Goal: Transaction & Acquisition: Purchase product/service

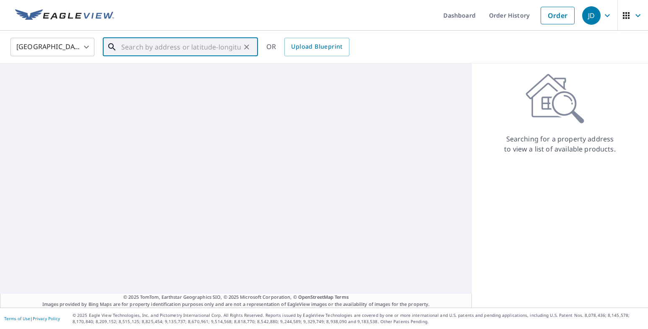
click at [163, 48] on input "text" at bounding box center [180, 46] width 119 height 23
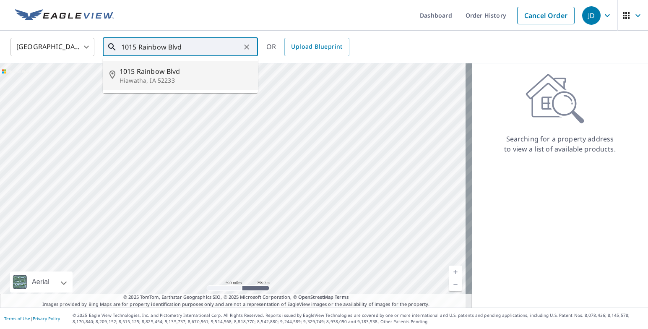
click at [152, 78] on p "Hiawatha, IA 52233" at bounding box center [185, 80] width 132 height 8
type input "[STREET_ADDRESS]"
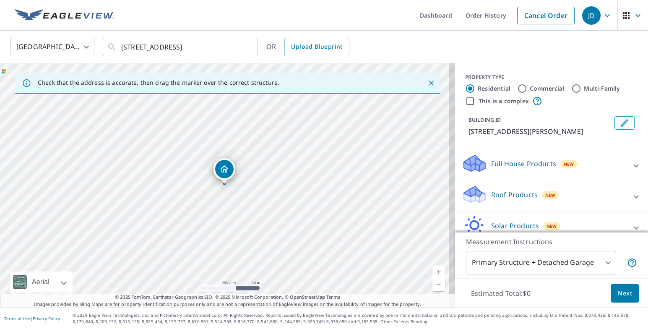
click at [631, 196] on icon at bounding box center [636, 197] width 10 height 10
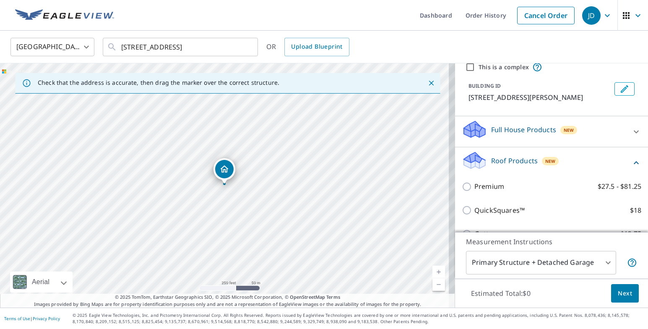
scroll to position [84, 0]
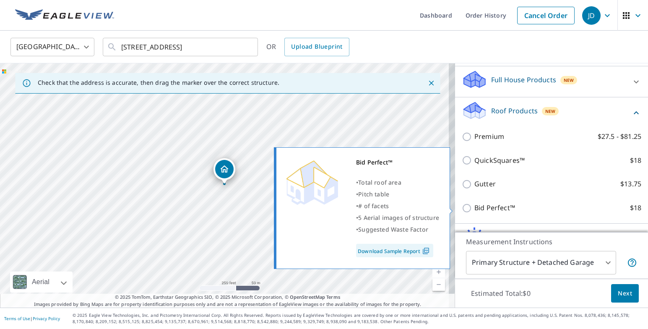
click at [461, 209] on input "Bid Perfect™ $18" at bounding box center [467, 208] width 13 height 10
checkbox input "true"
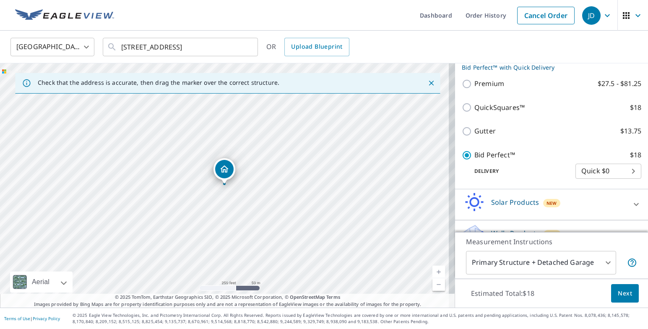
scroll to position [165, 0]
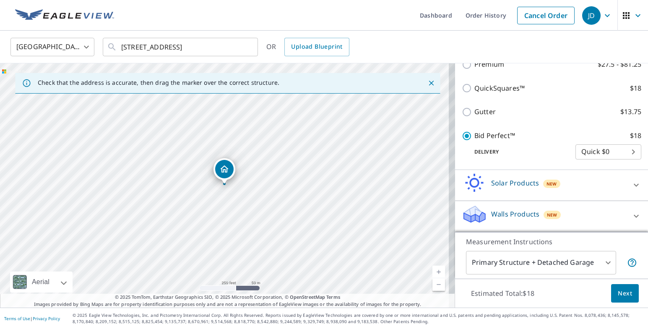
click at [600, 263] on body "JD JD Dashboard Order History Cancel Order JD United States US ​ [STREET_ADDRES…" at bounding box center [324, 164] width 648 height 329
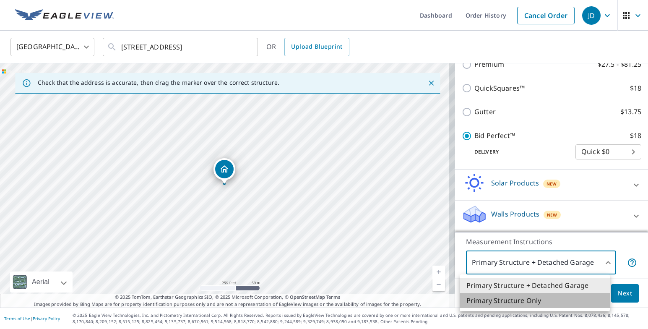
click at [512, 298] on li "Primary Structure Only" at bounding box center [534, 300] width 150 height 15
type input "2"
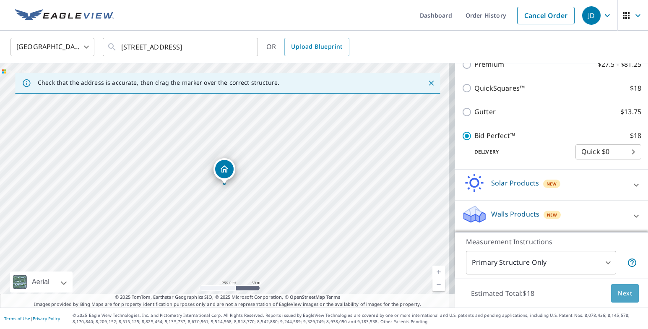
click at [622, 294] on span "Next" at bounding box center [624, 293] width 14 height 10
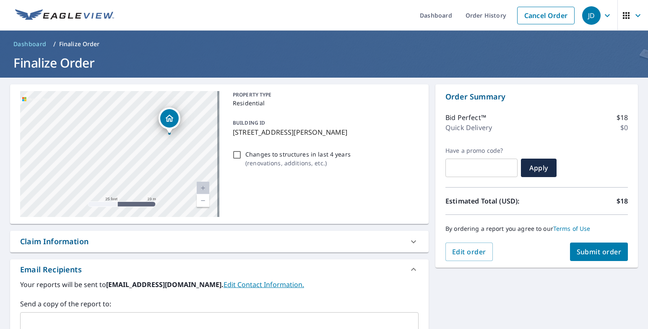
drag, startPoint x: 167, startPoint y: 153, endPoint x: 122, endPoint y: 146, distance: 46.2
click at [122, 146] on div "[STREET_ADDRESS]" at bounding box center [119, 154] width 199 height 126
click at [605, 251] on span "Submit order" at bounding box center [598, 251] width 45 height 9
